Goal: Communication & Community: Answer question/provide support

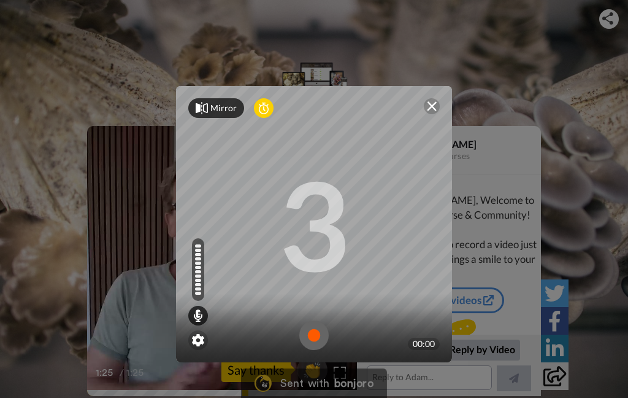
scroll to position [36, 0]
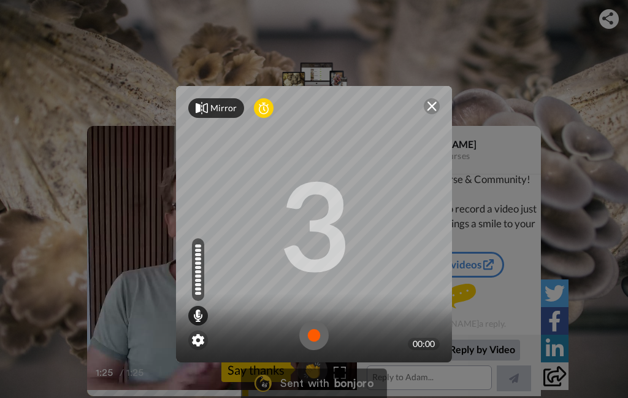
click at [210, 113] on div "Mirror" at bounding box center [223, 108] width 26 height 12
click at [1, 393] on div "Mirrored Redo 3 00:00" at bounding box center [314, 199] width 628 height 398
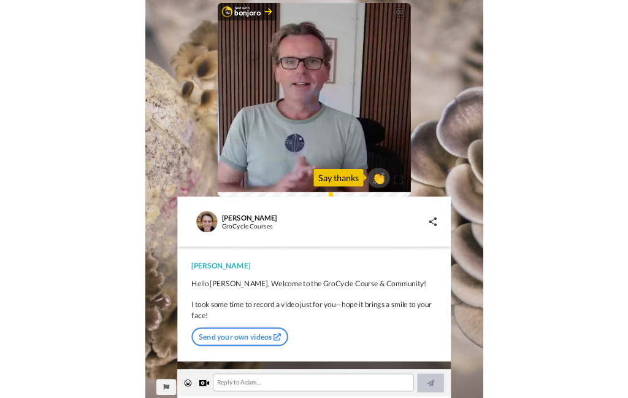
scroll to position [94, 0]
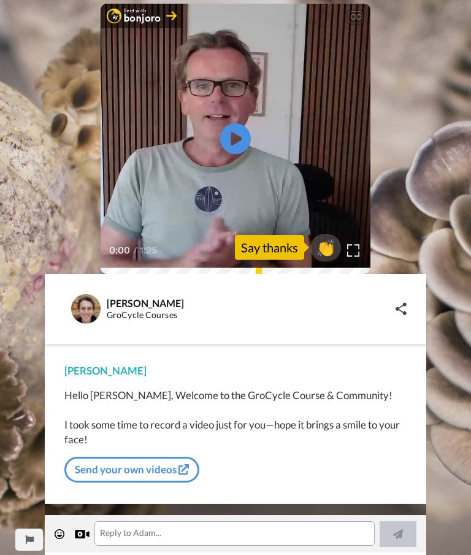
click at [131, 397] on link "Send your own videos" at bounding box center [131, 469] width 135 height 26
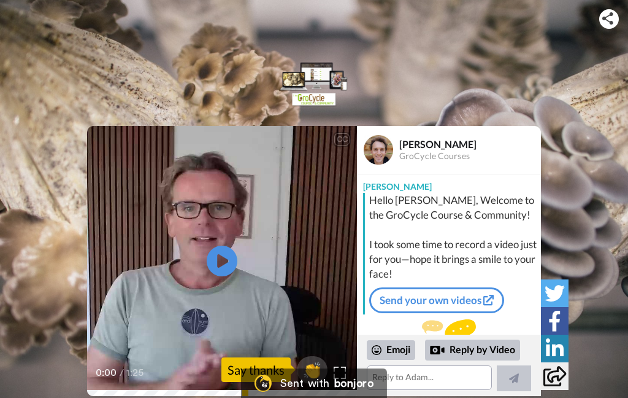
click at [454, 348] on div "Reply by Video" at bounding box center [472, 349] width 95 height 21
click at [468, 352] on div "Reply by Video" at bounding box center [472, 349] width 95 height 21
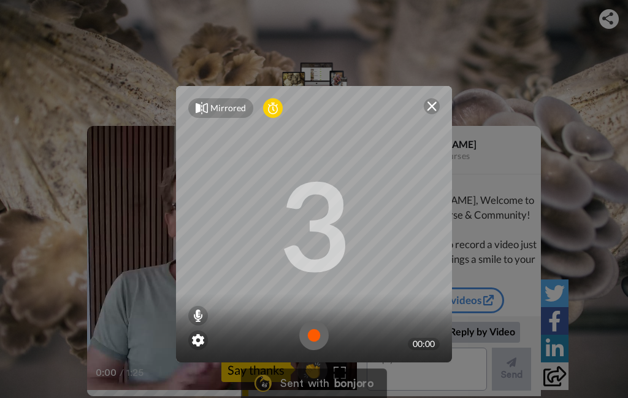
click at [218, 106] on div "Mirrored" at bounding box center [228, 108] width 36 height 12
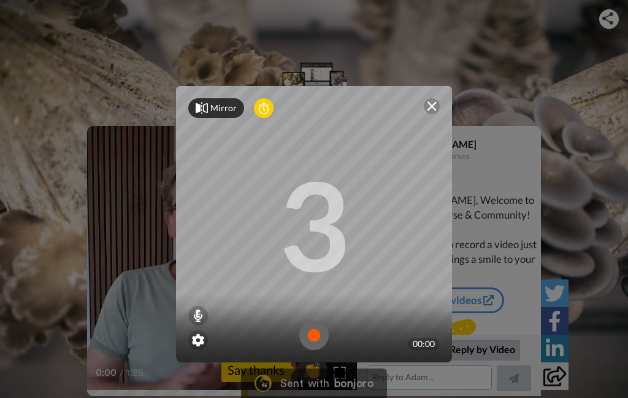
click at [210, 101] on div "Mirror" at bounding box center [216, 108] width 56 height 20
click at [321, 333] on img at bounding box center [313, 334] width 29 height 29
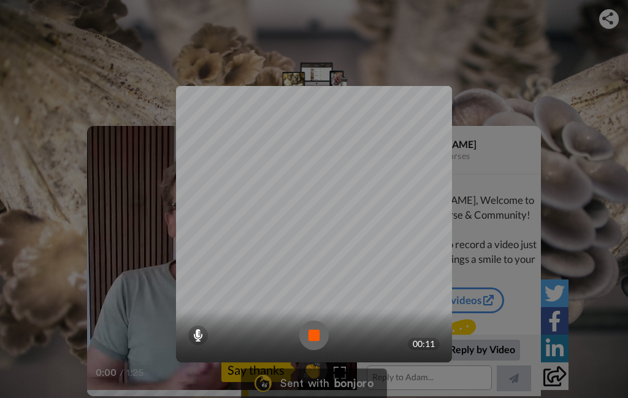
click at [320, 338] on img at bounding box center [313, 334] width 29 height 29
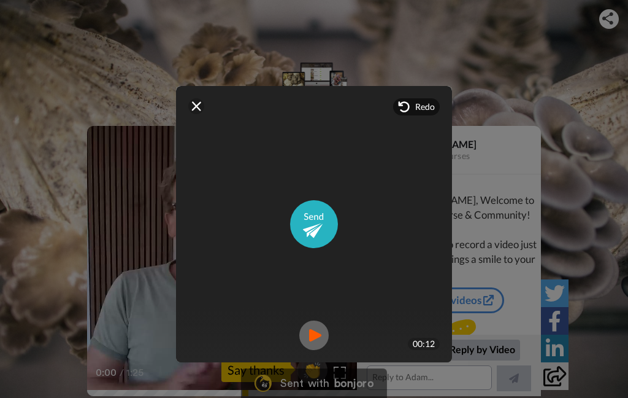
click at [424, 109] on span "Redo" at bounding box center [425, 107] width 20 height 12
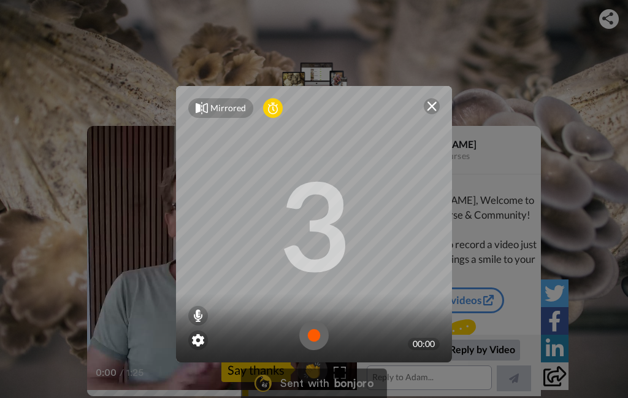
click at [320, 339] on img at bounding box center [313, 334] width 29 height 29
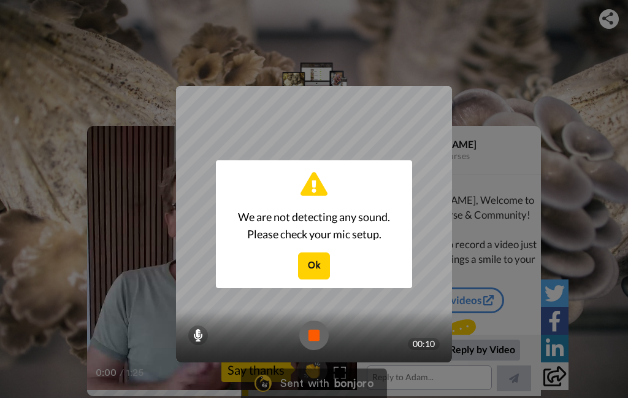
click at [321, 266] on button "Ok" at bounding box center [314, 265] width 32 height 26
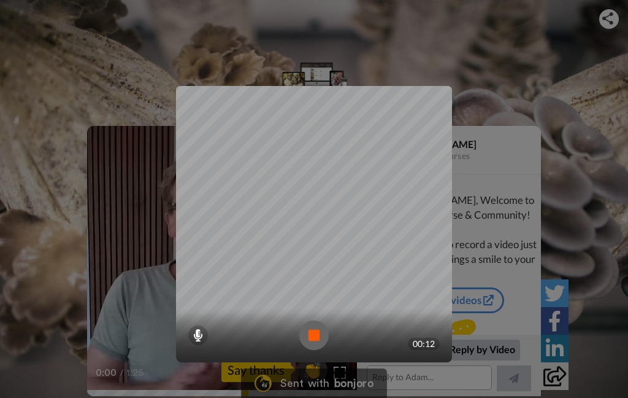
click at [192, 330] on div at bounding box center [198, 335] width 20 height 20
click at [202, 342] on div at bounding box center [198, 335] width 20 height 20
click at [203, 341] on div at bounding box center [198, 335] width 20 height 20
click at [315, 337] on img at bounding box center [313, 334] width 29 height 29
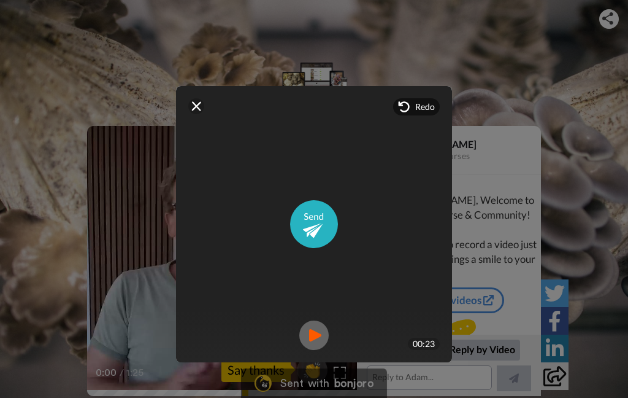
click at [439, 107] on div "Redo" at bounding box center [416, 106] width 47 height 17
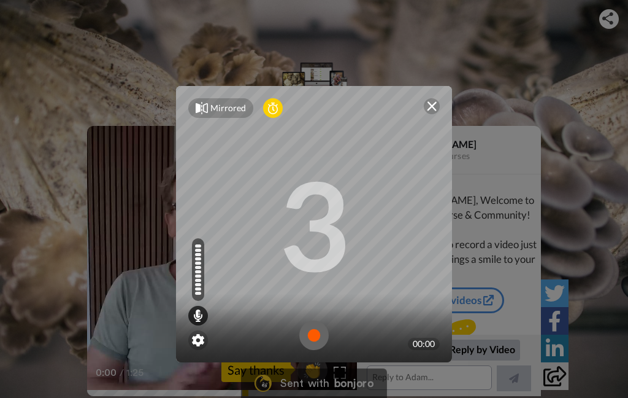
click at [315, 337] on img at bounding box center [313, 334] width 29 height 29
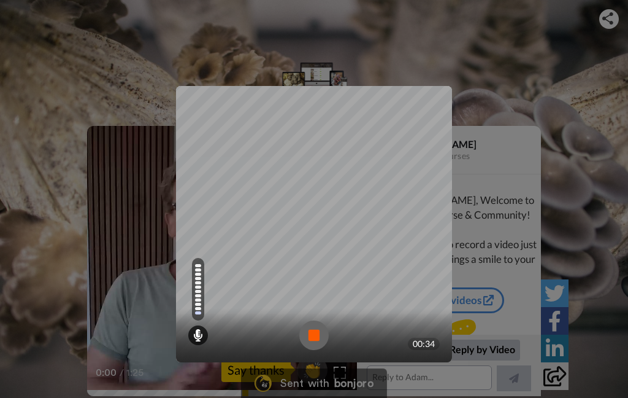
click at [322, 334] on img at bounding box center [313, 334] width 29 height 29
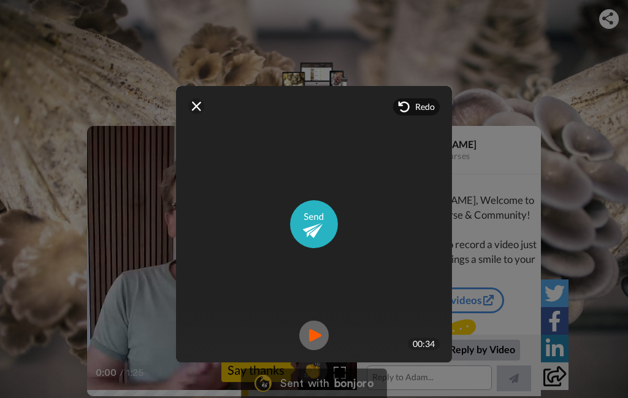
click at [418, 115] on div "Redo" at bounding box center [416, 106] width 47 height 17
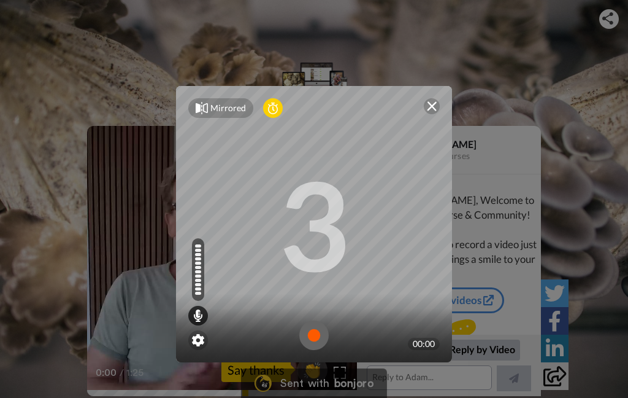
click at [320, 334] on img at bounding box center [313, 334] width 29 height 29
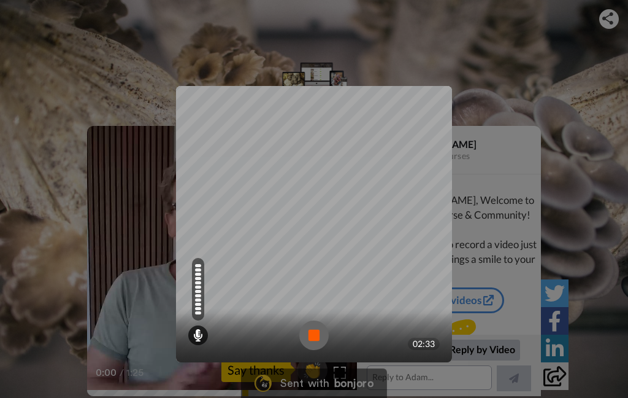
click at [321, 331] on img at bounding box center [313, 334] width 29 height 29
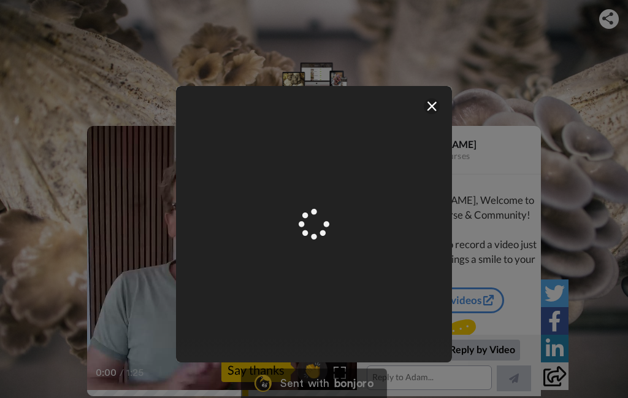
click at [434, 101] on div at bounding box center [432, 106] width 16 height 16
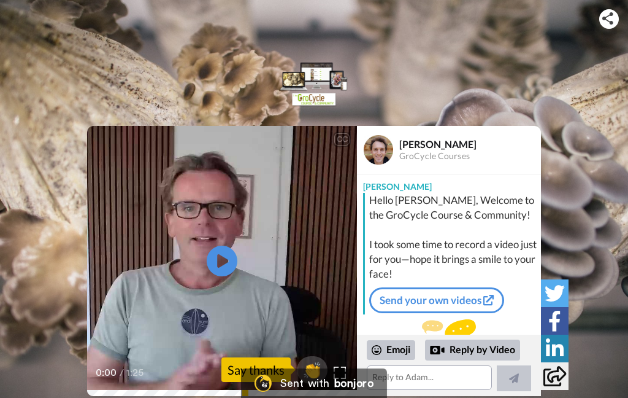
click at [484, 358] on div "Reply by Video" at bounding box center [472, 349] width 95 height 21
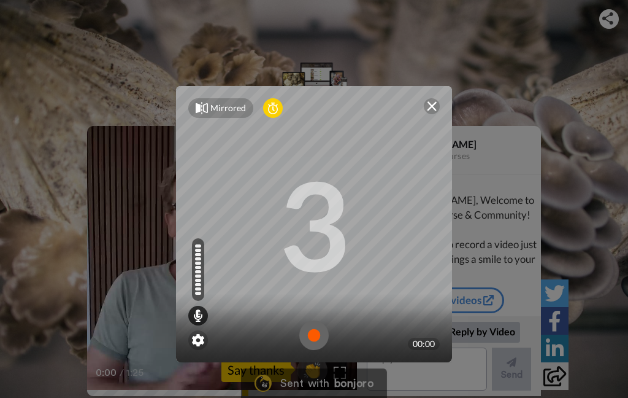
click at [203, 343] on img at bounding box center [198, 340] width 12 height 12
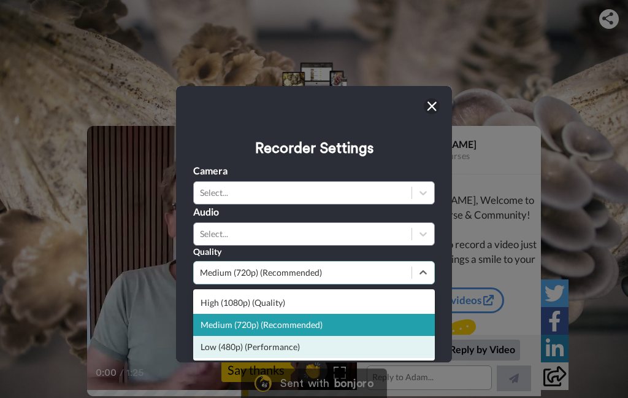
click at [298, 349] on div "Low (480p) (Performance)" at bounding box center [314, 347] width 242 height 22
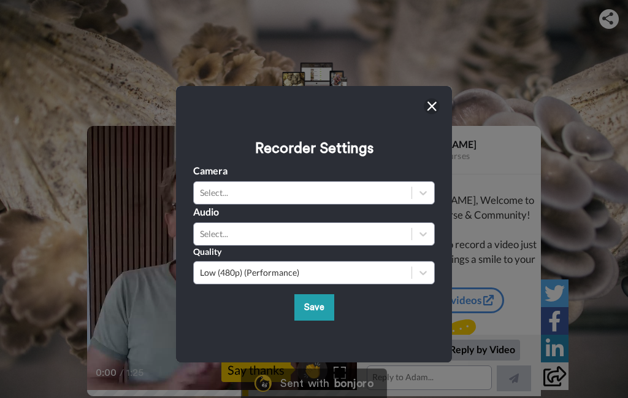
click at [319, 309] on button "Save" at bounding box center [314, 307] width 40 height 26
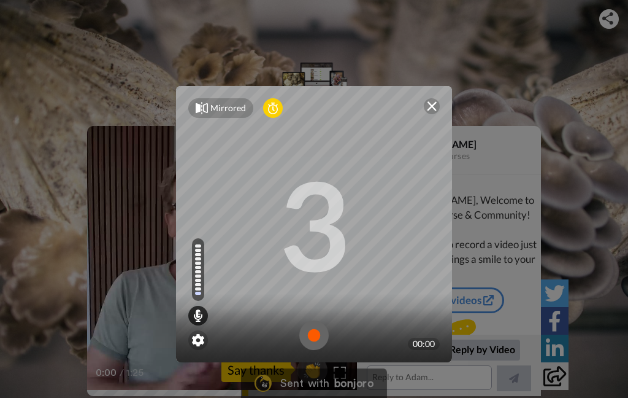
click at [315, 334] on img at bounding box center [313, 334] width 29 height 29
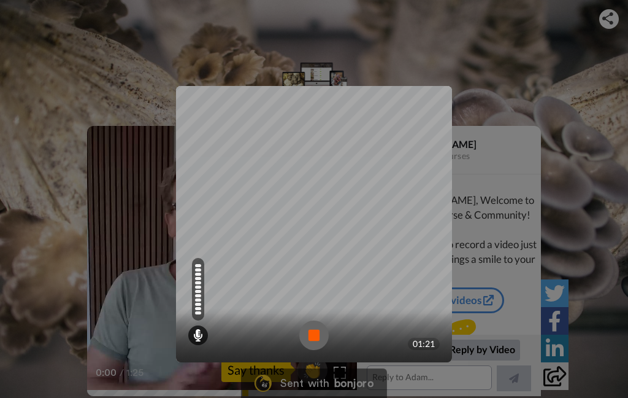
click at [319, 330] on img at bounding box center [313, 334] width 29 height 29
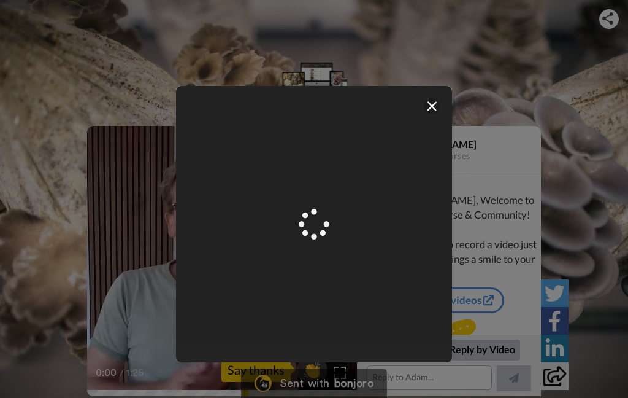
click at [439, 104] on div at bounding box center [432, 106] width 16 height 16
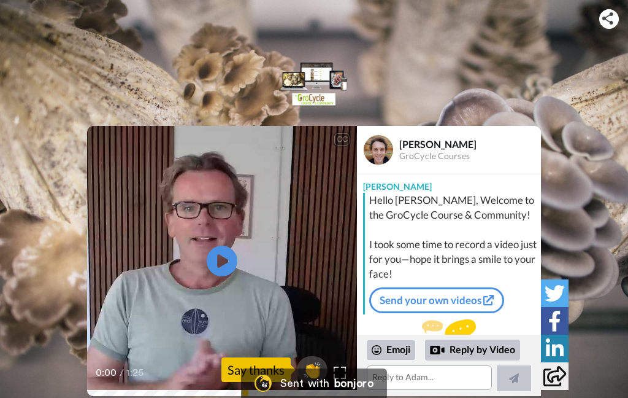
click at [453, 305] on link "Send your own videos" at bounding box center [436, 300] width 135 height 26
click at [491, 356] on div "Reply by Video" at bounding box center [472, 349] width 95 height 21
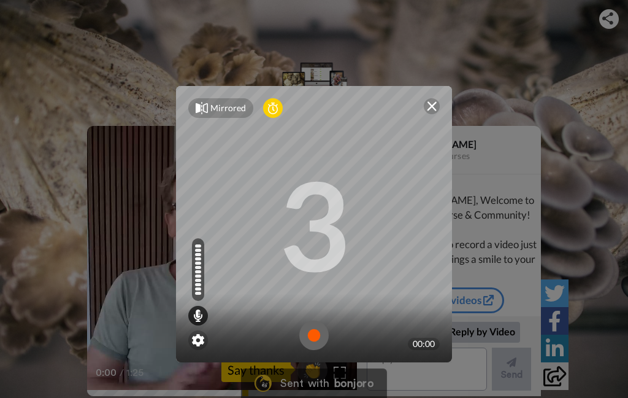
click at [314, 336] on img at bounding box center [313, 334] width 29 height 29
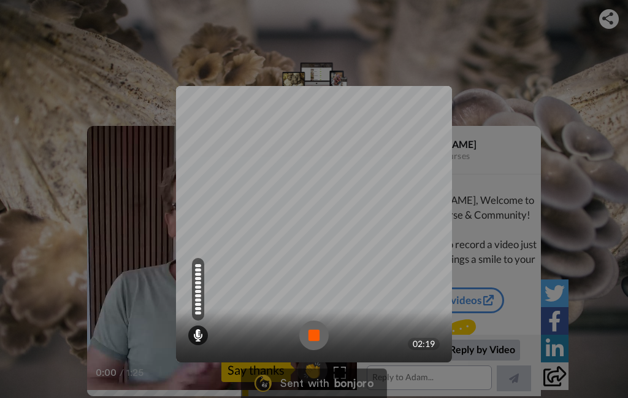
click at [321, 337] on img at bounding box center [313, 334] width 29 height 29
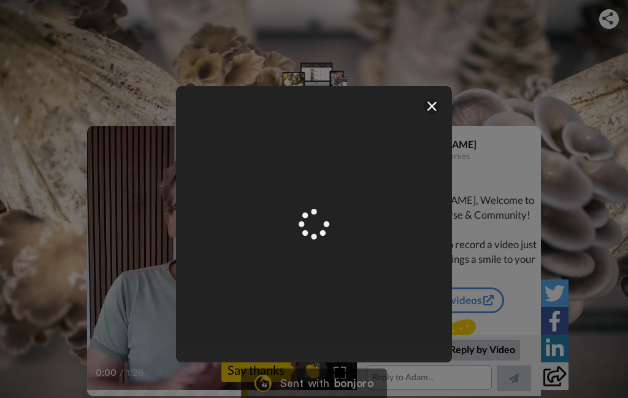
click at [285, 382] on div "Mirrored Redo 3 02:19" at bounding box center [314, 230] width 301 height 313
click at [292, 377] on div "Mirrored Redo 3 02:19" at bounding box center [314, 230] width 301 height 313
click at [268, 384] on div "Mirrored Redo 3 02:19" at bounding box center [314, 230] width 301 height 313
click at [320, 385] on div "Mirrored Redo 3 02:19" at bounding box center [314, 230] width 301 height 313
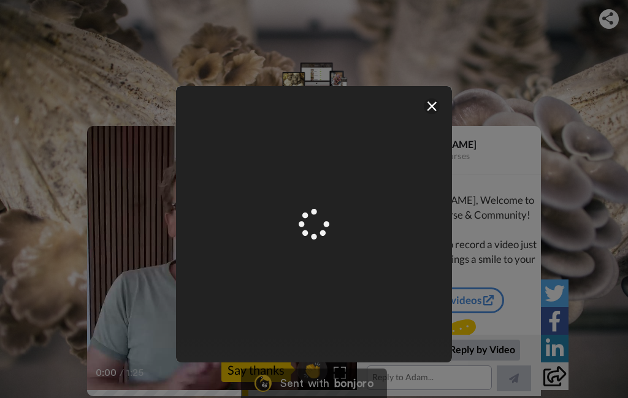
click at [371, 247] on video at bounding box center [314, 224] width 552 height 276
click at [365, 272] on video at bounding box center [314, 224] width 552 height 276
click at [436, 102] on img at bounding box center [432, 106] width 10 height 10
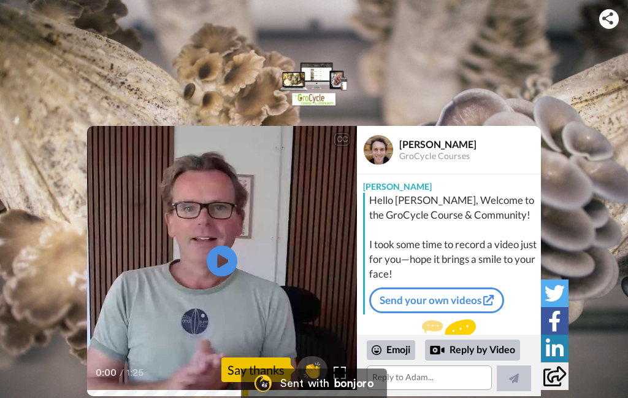
click at [586, 229] on div "CC Play/Pause 0:00 / 1:25 👏 Say thanks [PERSON_NAME] GroCycle Courses [PERSON_N…" at bounding box center [314, 261] width 628 height 270
